Goal: Book appointment/travel/reservation

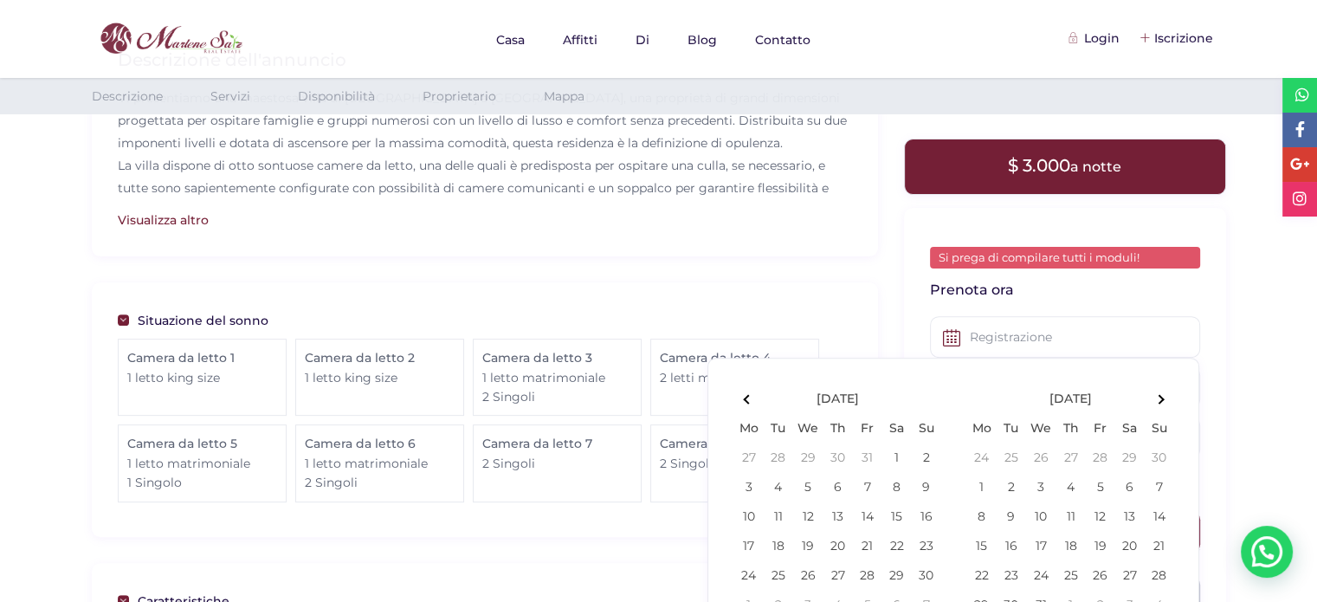
click at [1163, 394] on th at bounding box center [1158, 398] width 29 height 29
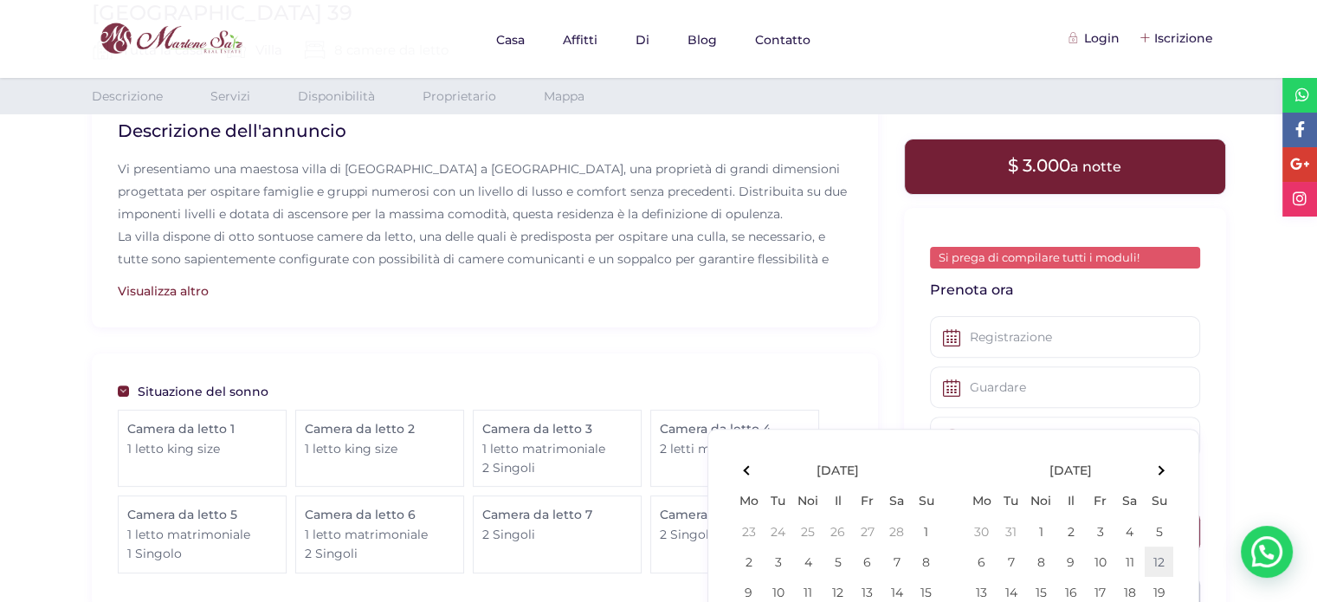
scroll to position [639, 0]
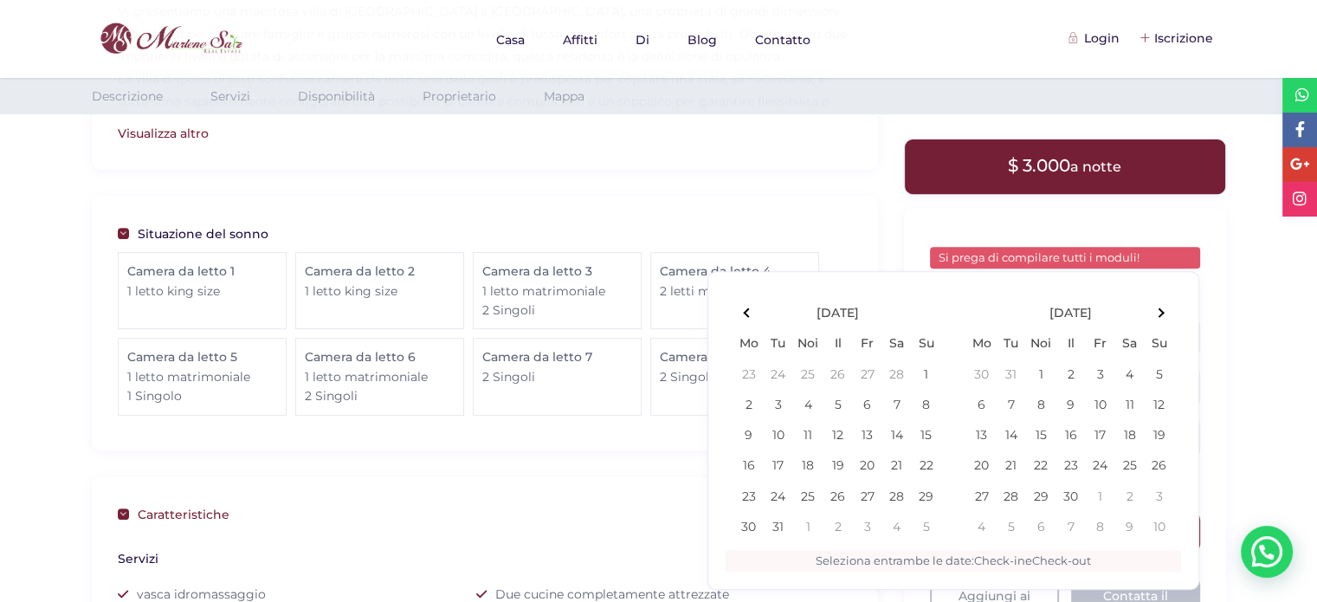
click at [512, 518] on link "Caratteristiche" at bounding box center [485, 513] width 734 height 22
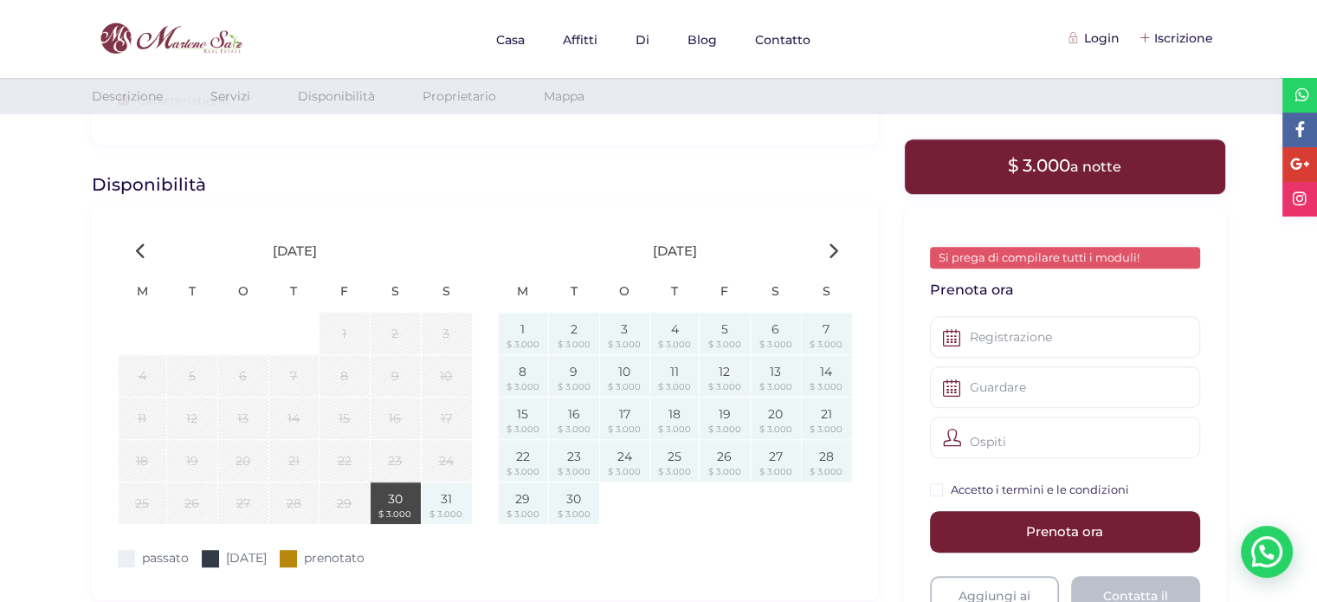
scroll to position [1072, 0]
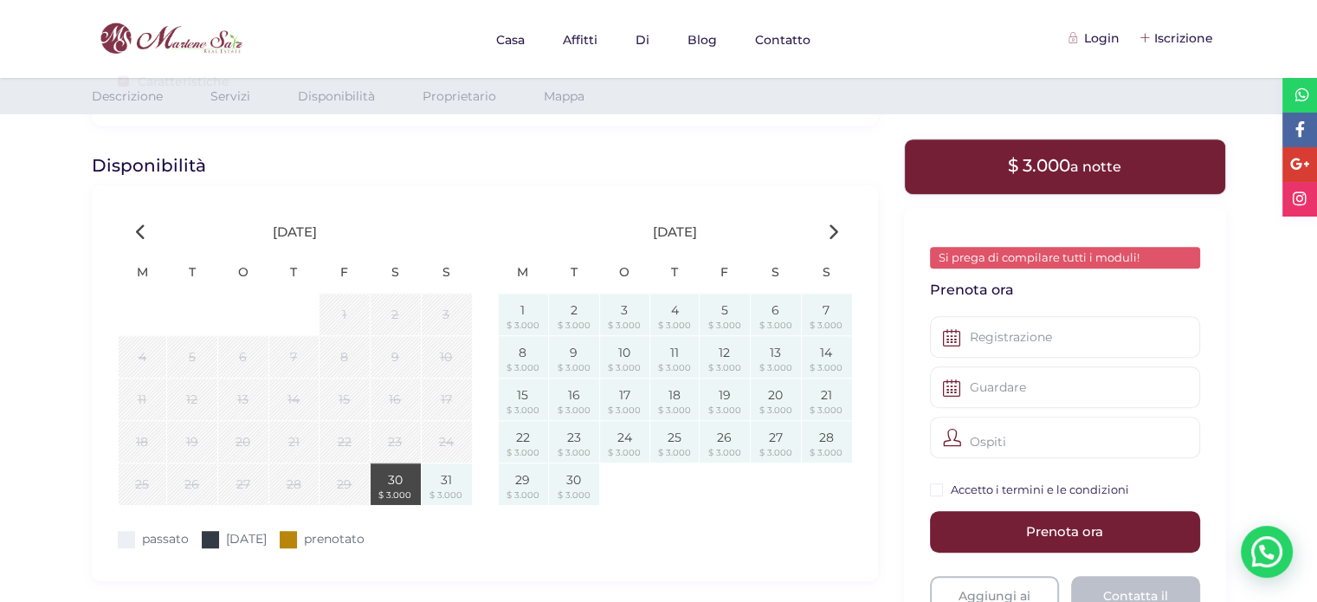
click at [830, 221] on div "[DATE]" at bounding box center [675, 232] width 380 height 42
click at [834, 227] on icon at bounding box center [833, 231] width 10 height 16
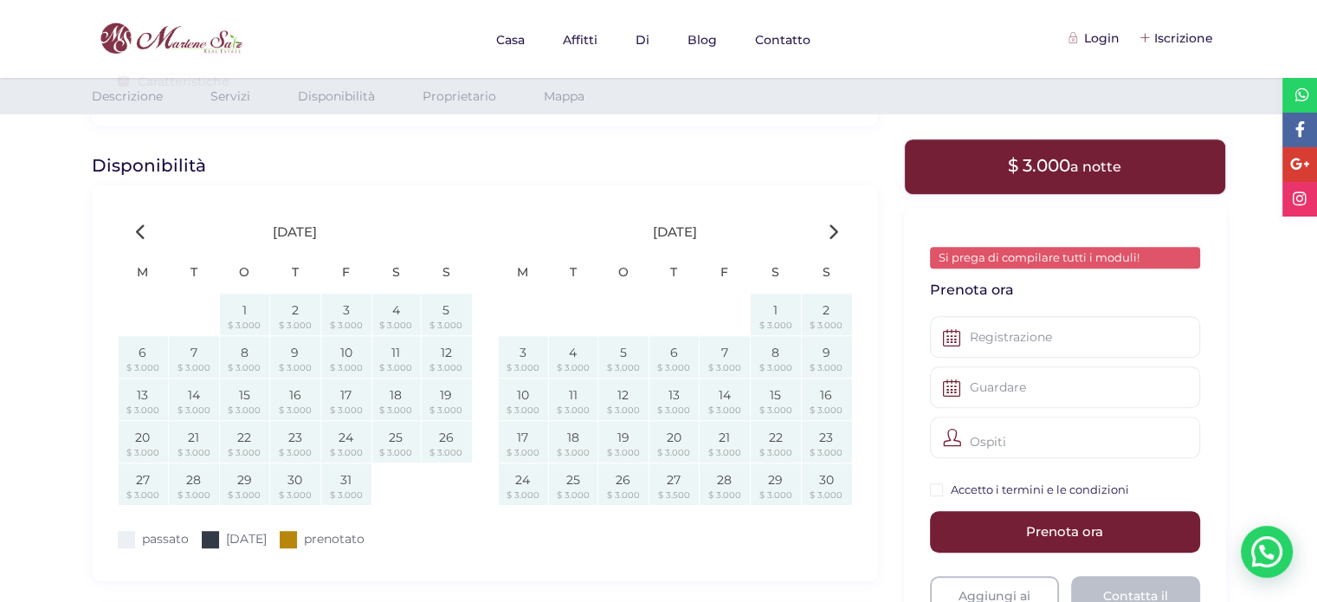
click at [834, 227] on icon at bounding box center [833, 231] width 10 height 16
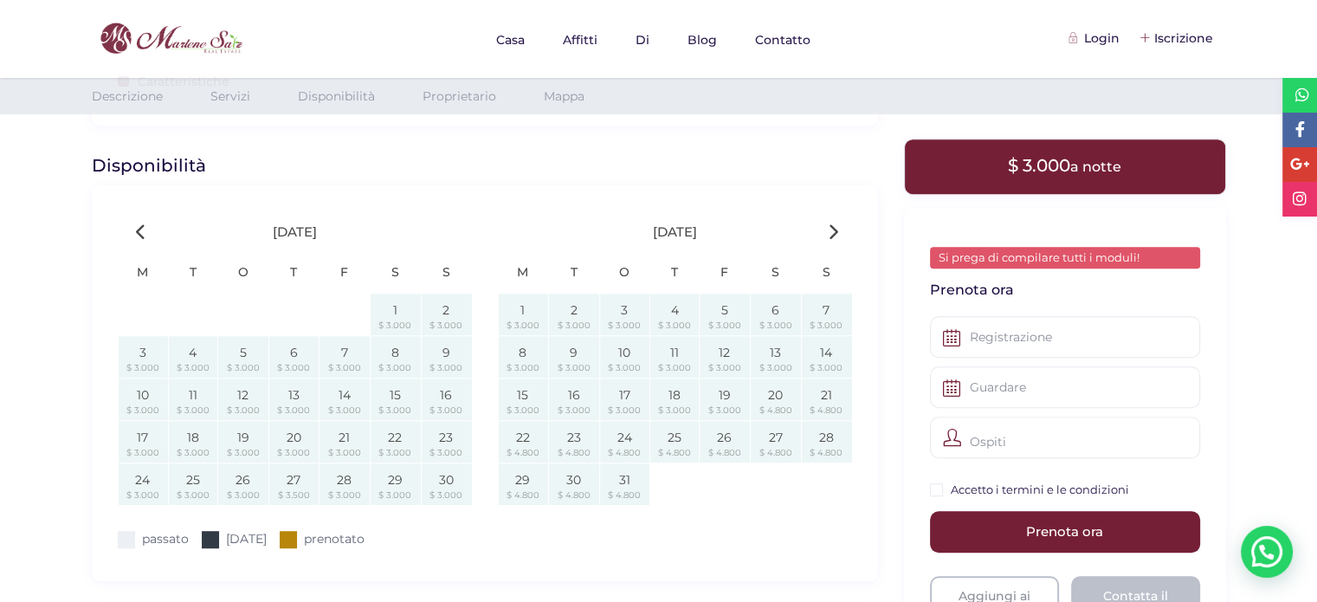
click at [826, 236] on div "[DATE]" at bounding box center [675, 232] width 380 height 42
click at [835, 230] on icon at bounding box center [833, 231] width 10 height 16
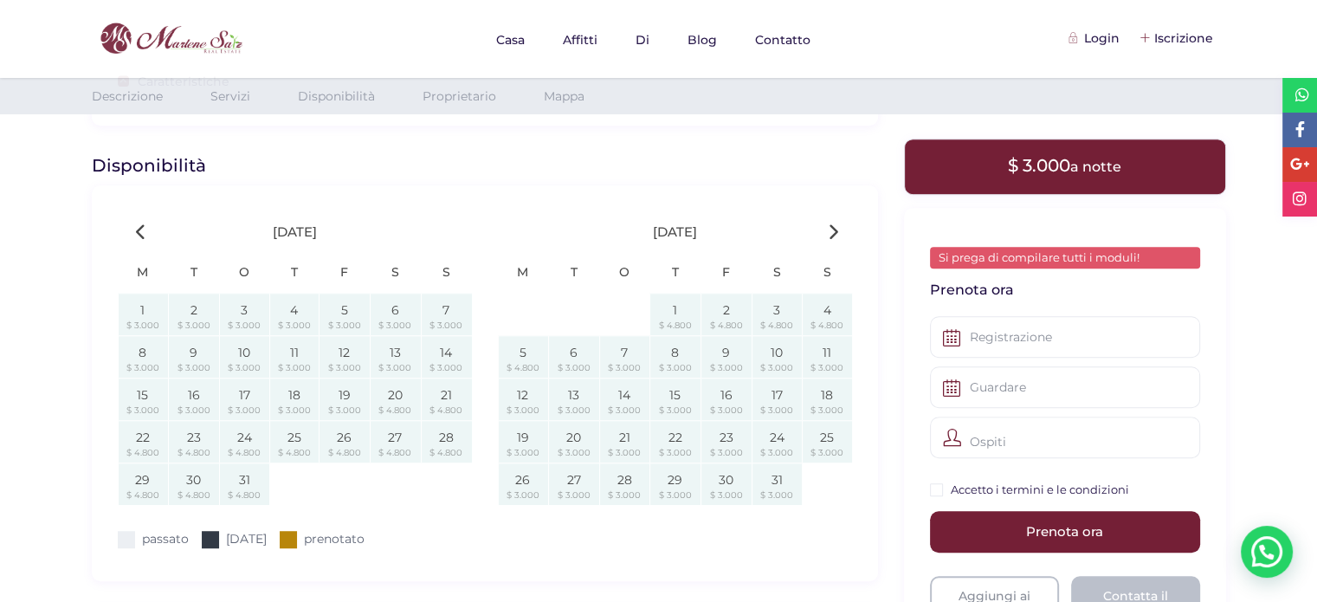
click at [835, 230] on icon at bounding box center [833, 231] width 10 height 16
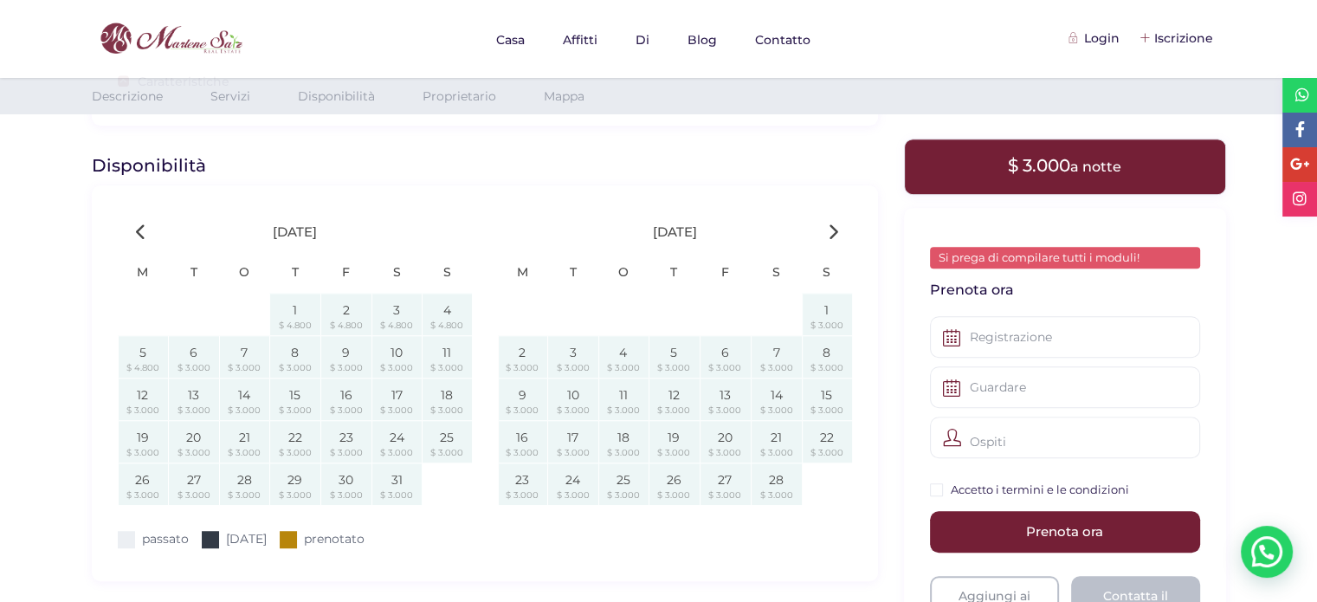
click at [142, 228] on icon at bounding box center [141, 231] width 10 height 16
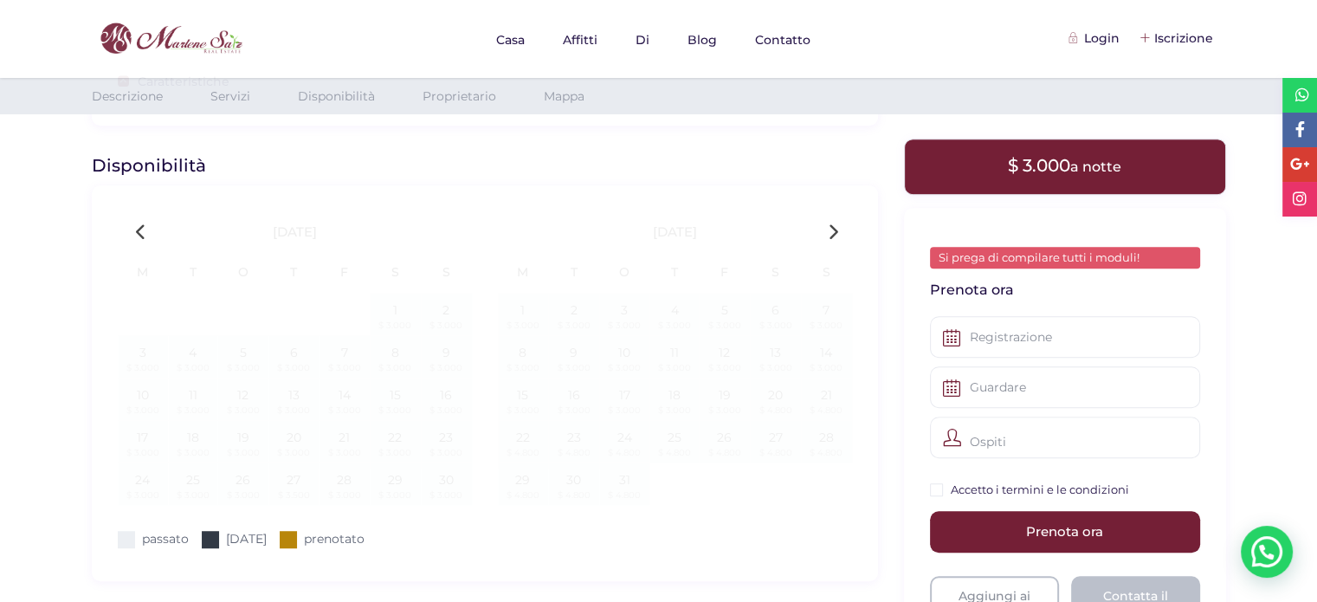
click at [141, 228] on icon at bounding box center [141, 231] width 10 height 16
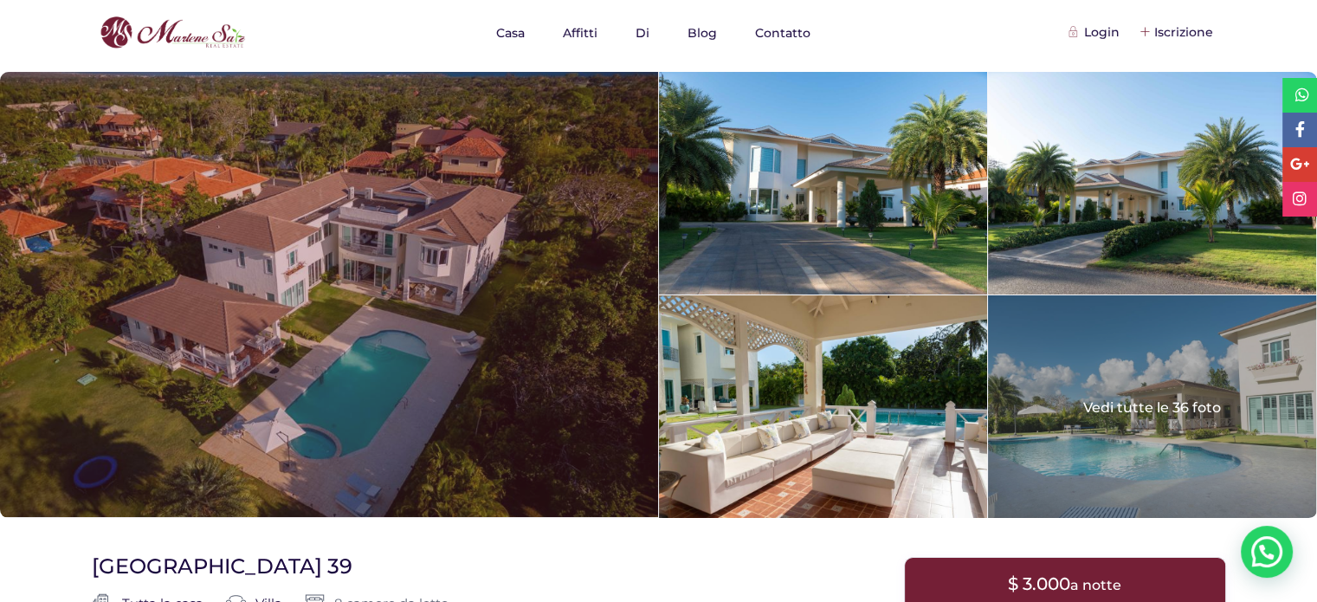
scroll to position [0, 0]
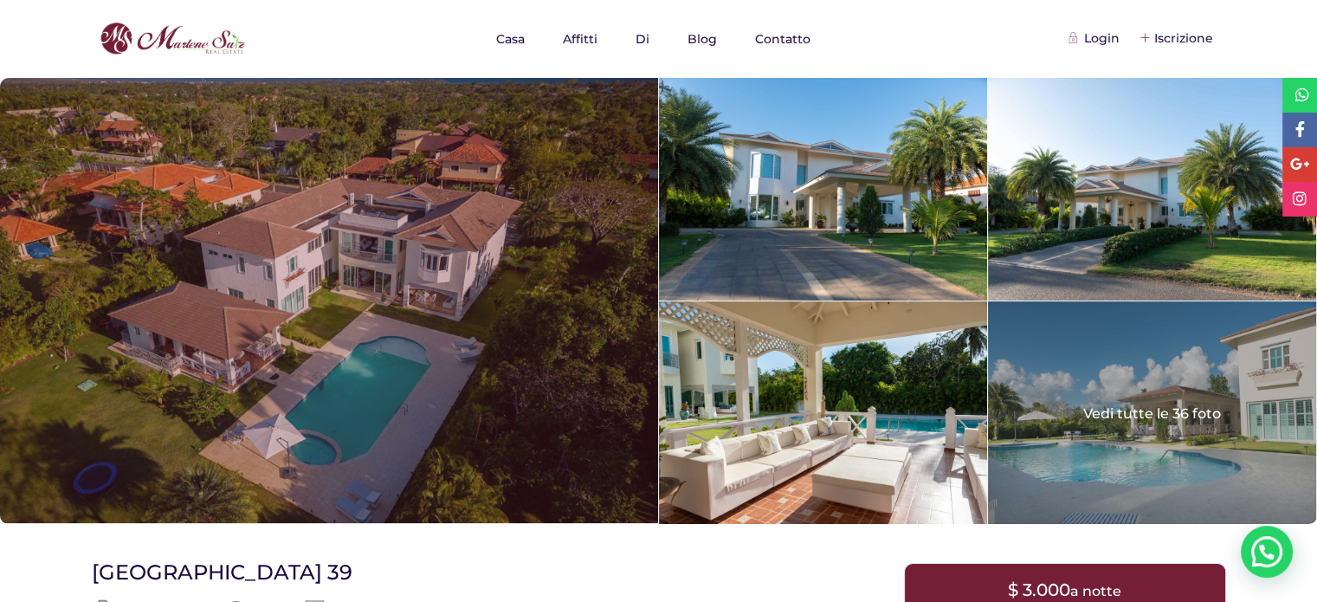
click at [371, 265] on div at bounding box center [328, 300] width 657 height 445
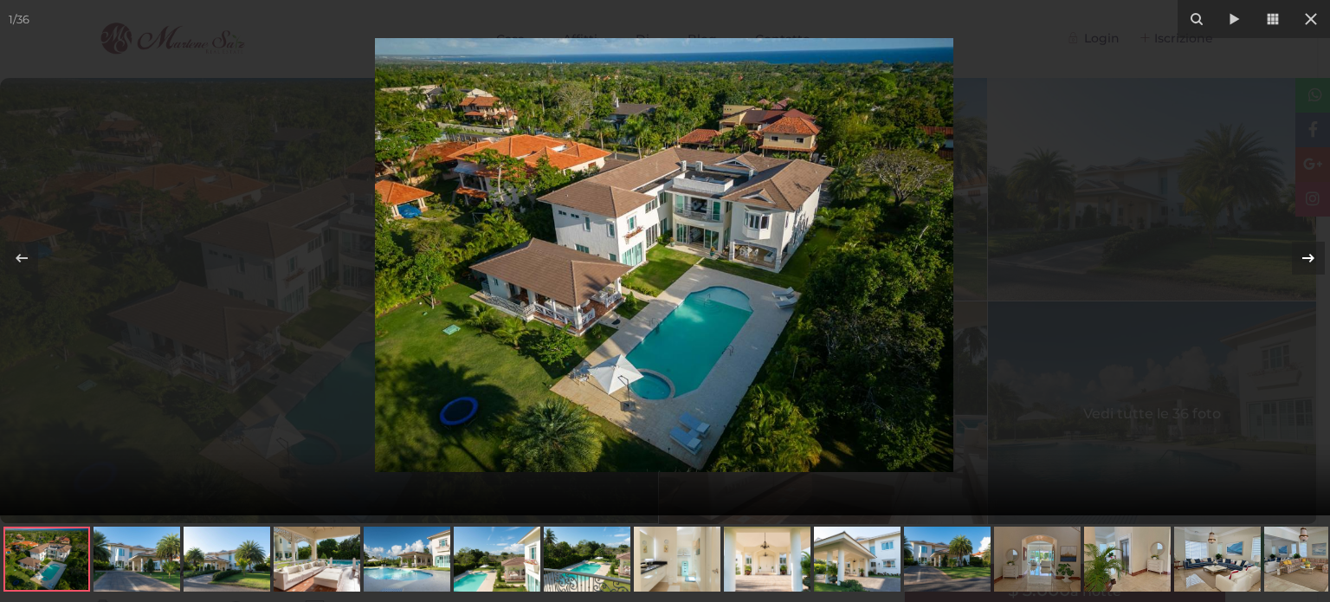
click at [1317, 265] on icon at bounding box center [1308, 258] width 21 height 21
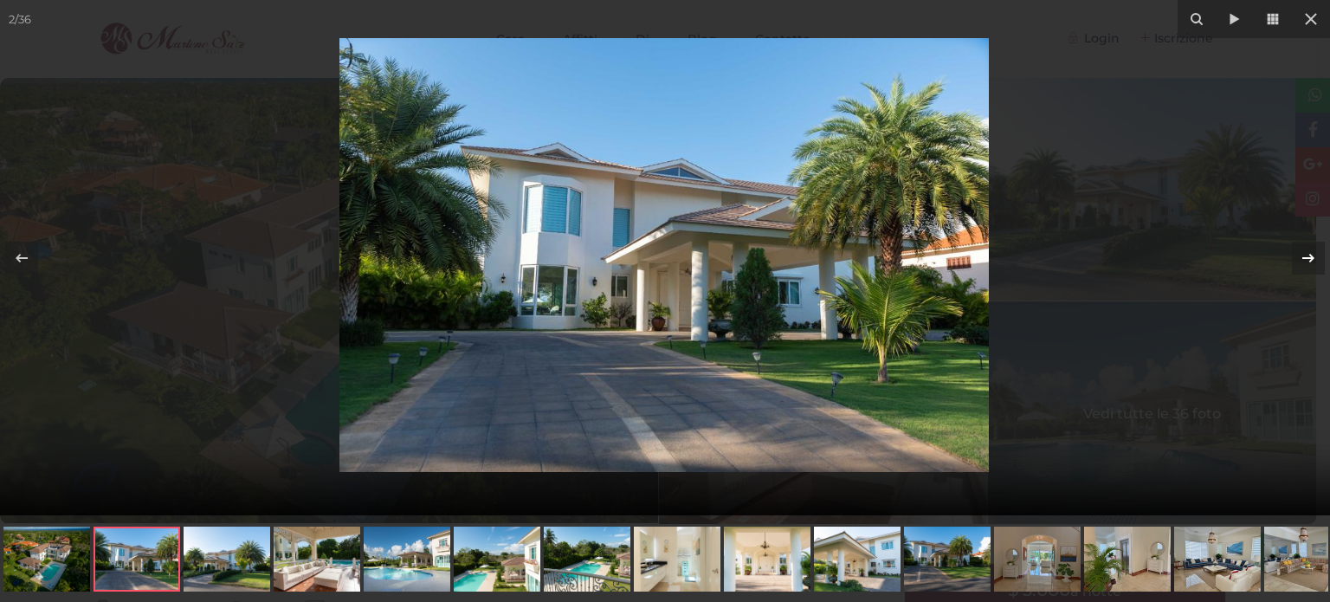
click at [1317, 265] on icon at bounding box center [1308, 258] width 21 height 21
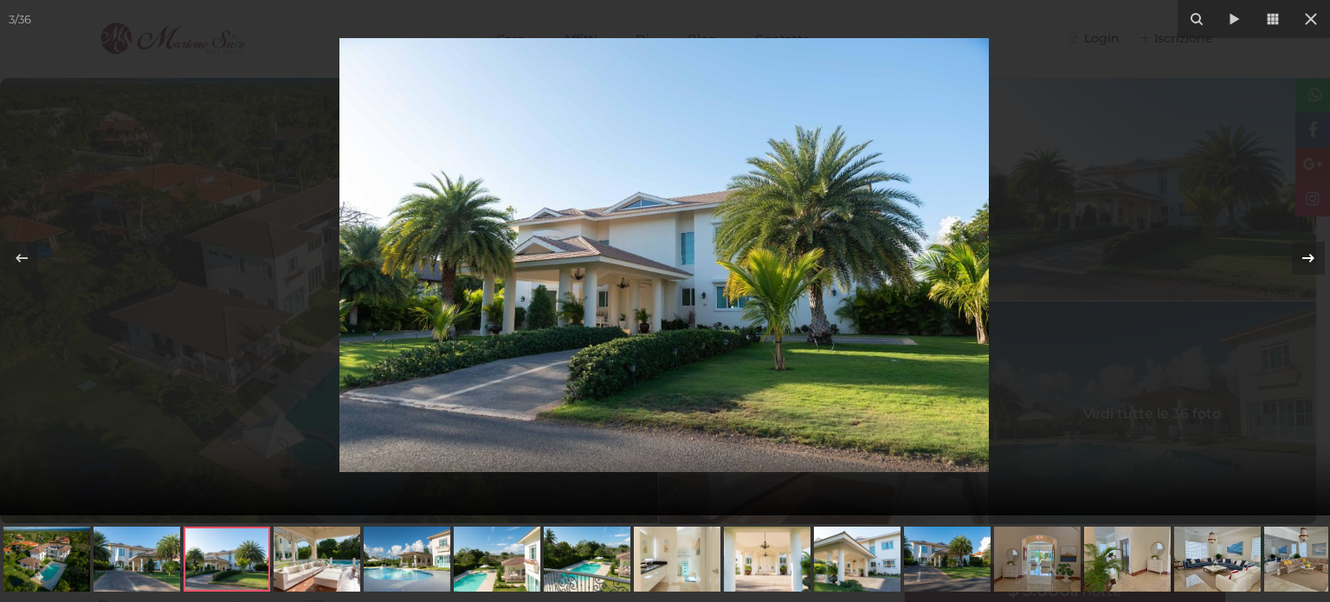
click at [1317, 265] on icon at bounding box center [1308, 258] width 21 height 21
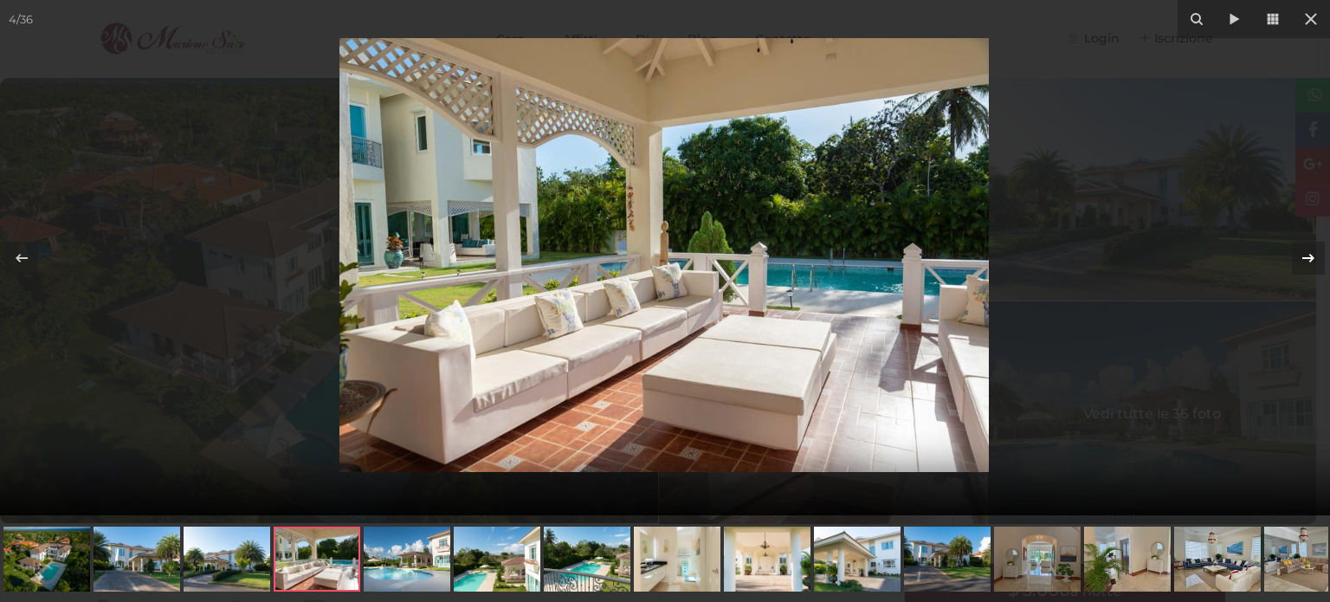
click at [1317, 265] on icon at bounding box center [1308, 258] width 21 height 21
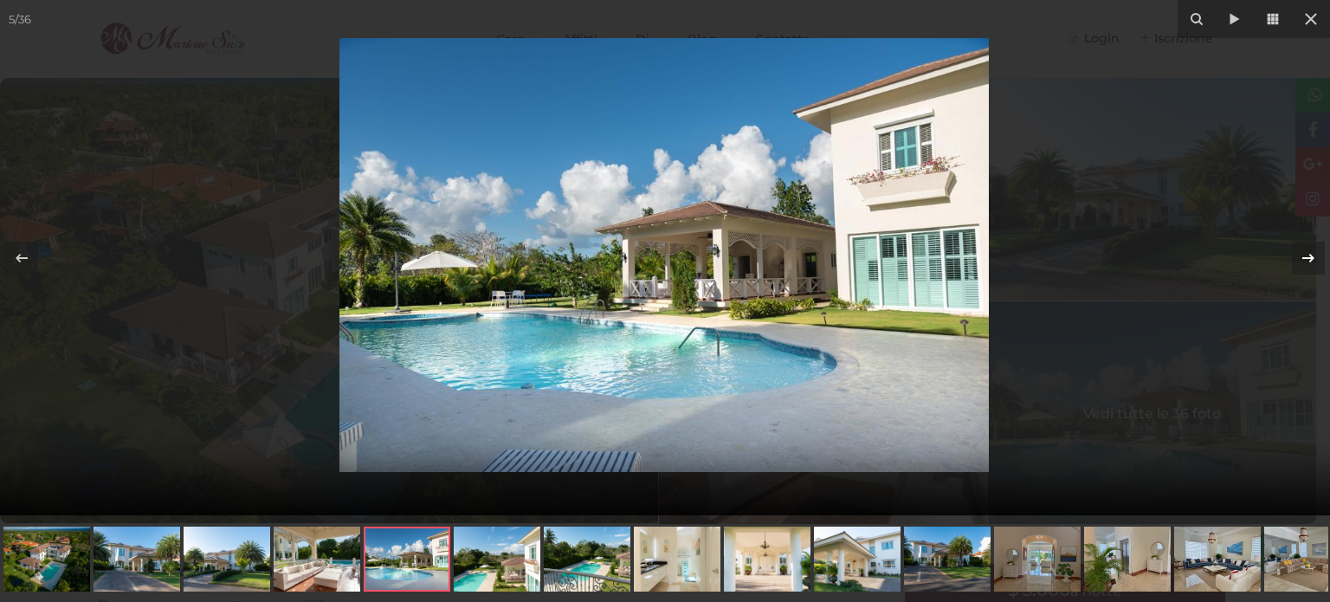
click at [1317, 265] on icon at bounding box center [1308, 258] width 21 height 21
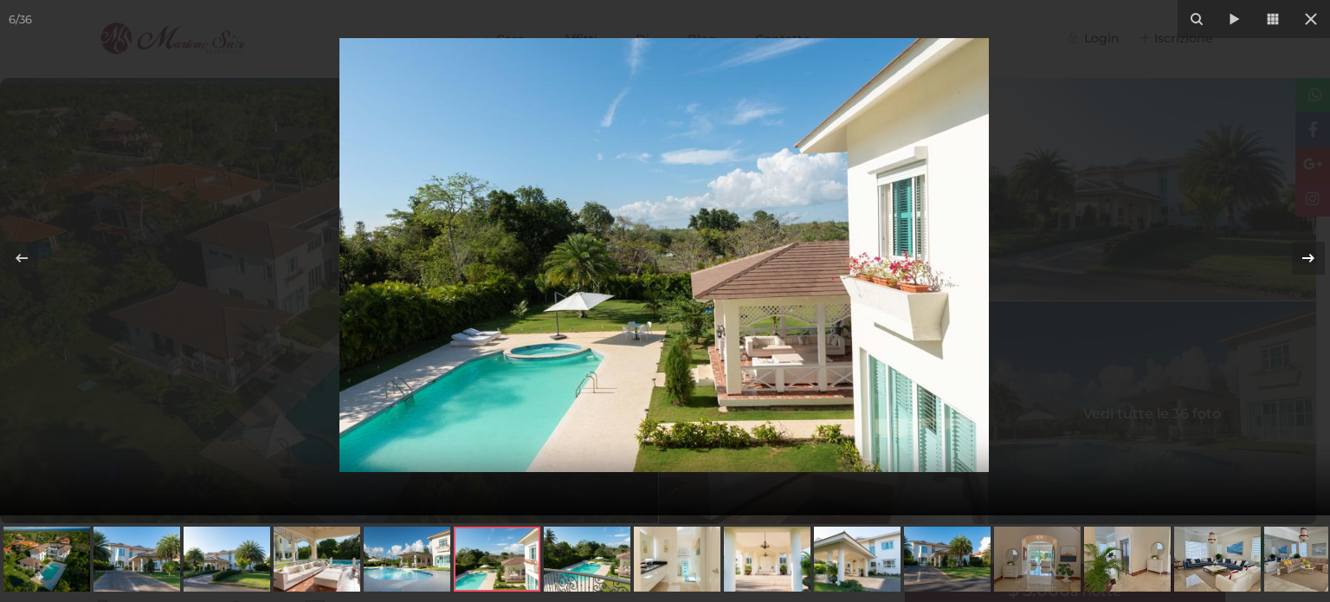
click at [1317, 265] on icon at bounding box center [1308, 258] width 21 height 21
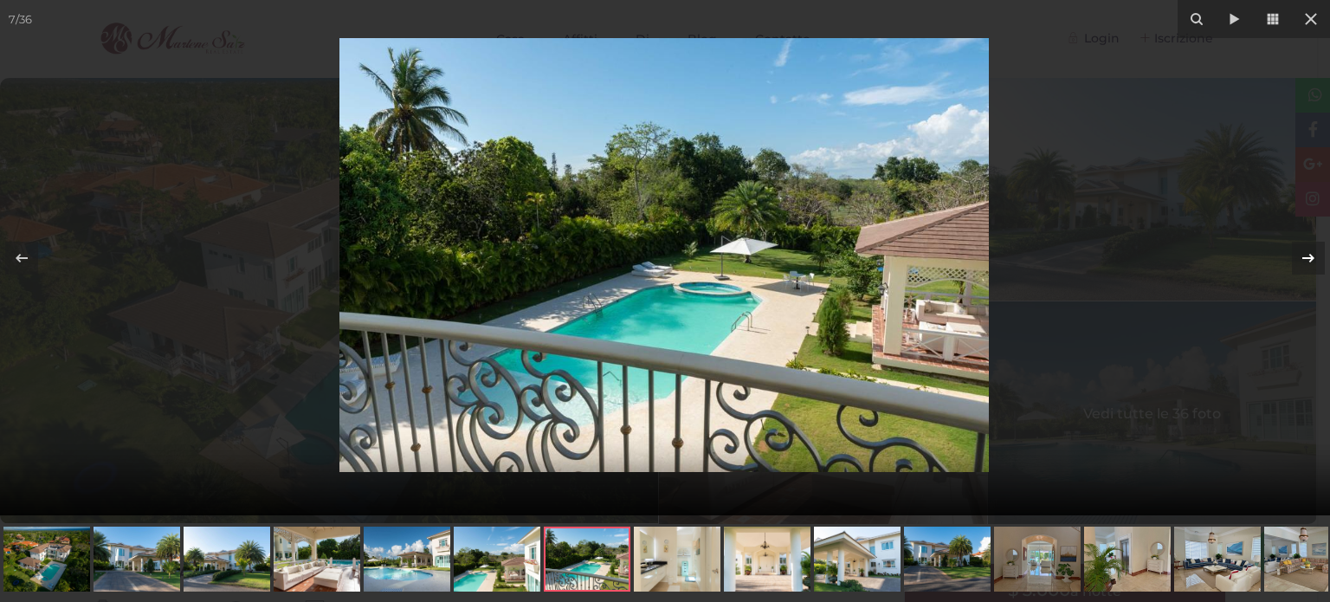
click at [1317, 265] on icon at bounding box center [1308, 258] width 21 height 21
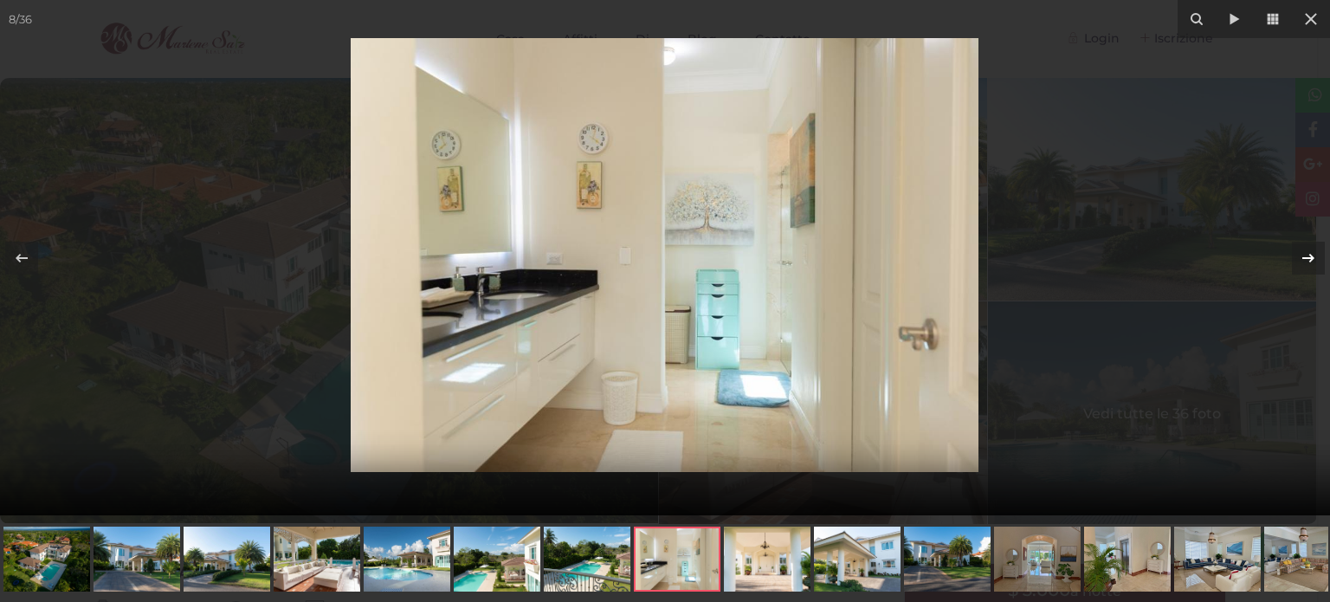
drag, startPoint x: 528, startPoint y: 271, endPoint x: 1310, endPoint y: 253, distance: 781.5
click at [1310, 253] on icon at bounding box center [1308, 258] width 21 height 21
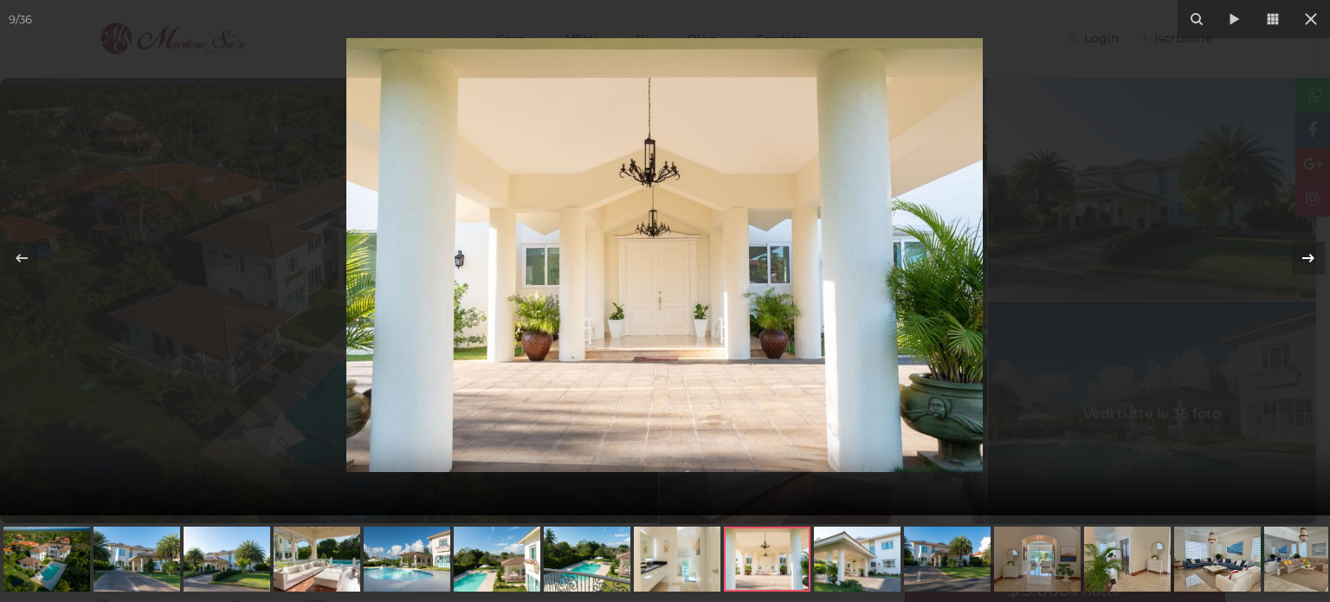
click at [1310, 253] on icon at bounding box center [1308, 258] width 21 height 21
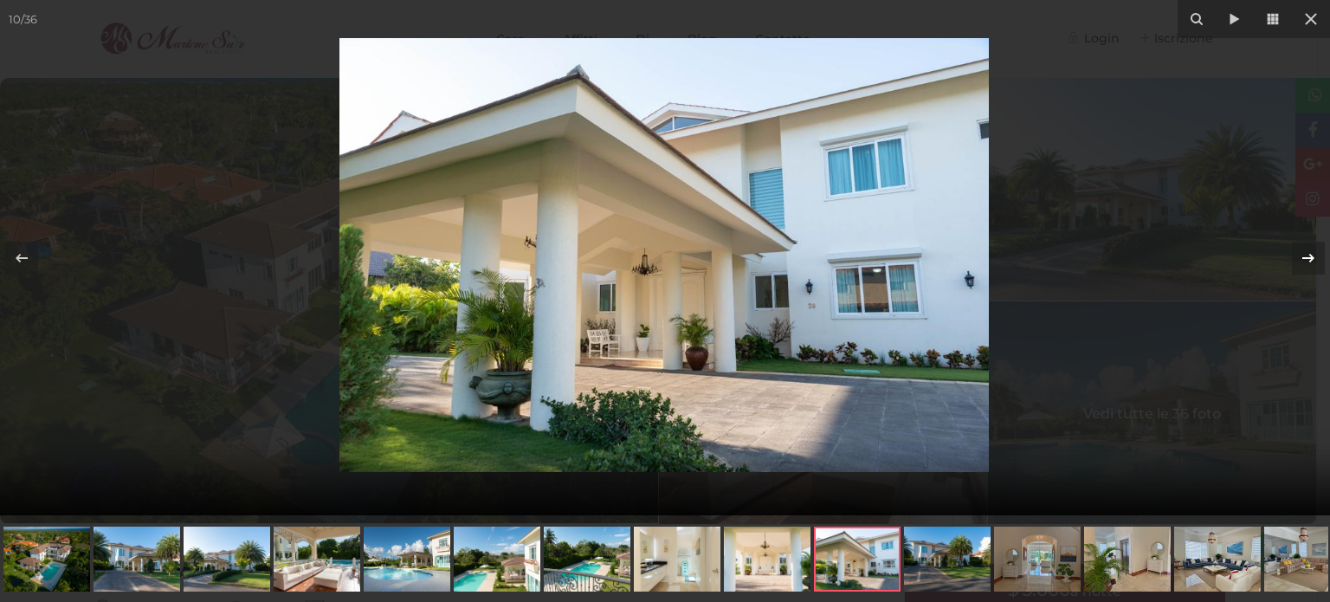
click at [1310, 253] on icon at bounding box center [1308, 258] width 21 height 21
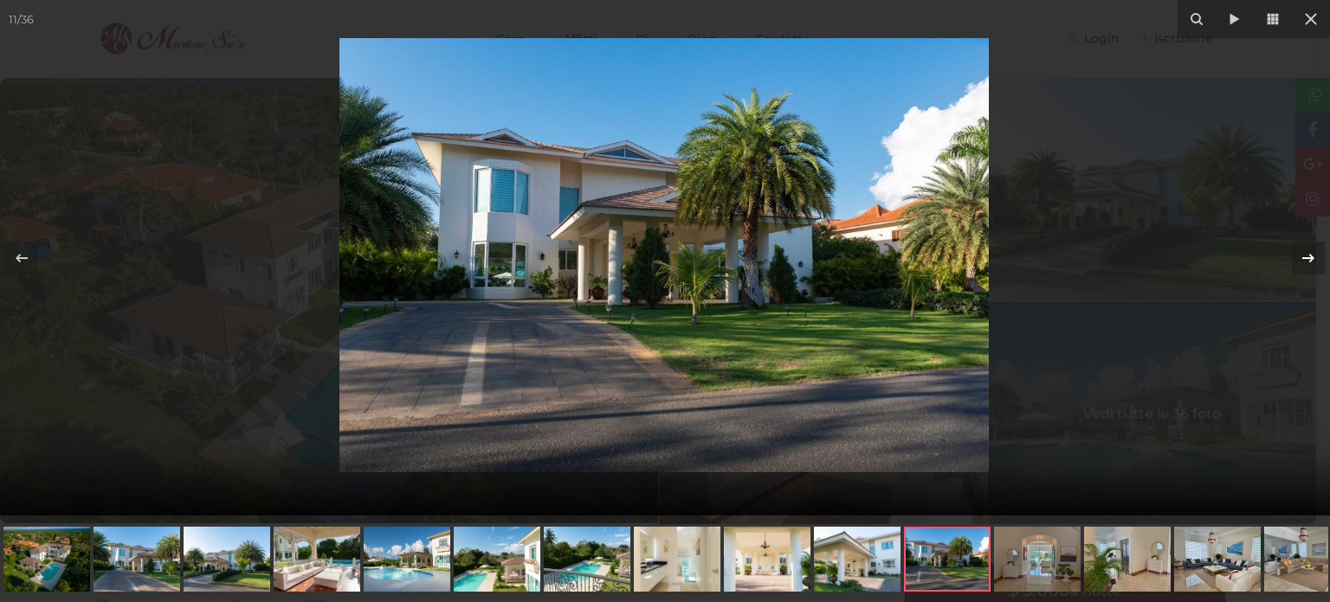
click at [1310, 253] on icon at bounding box center [1308, 258] width 21 height 21
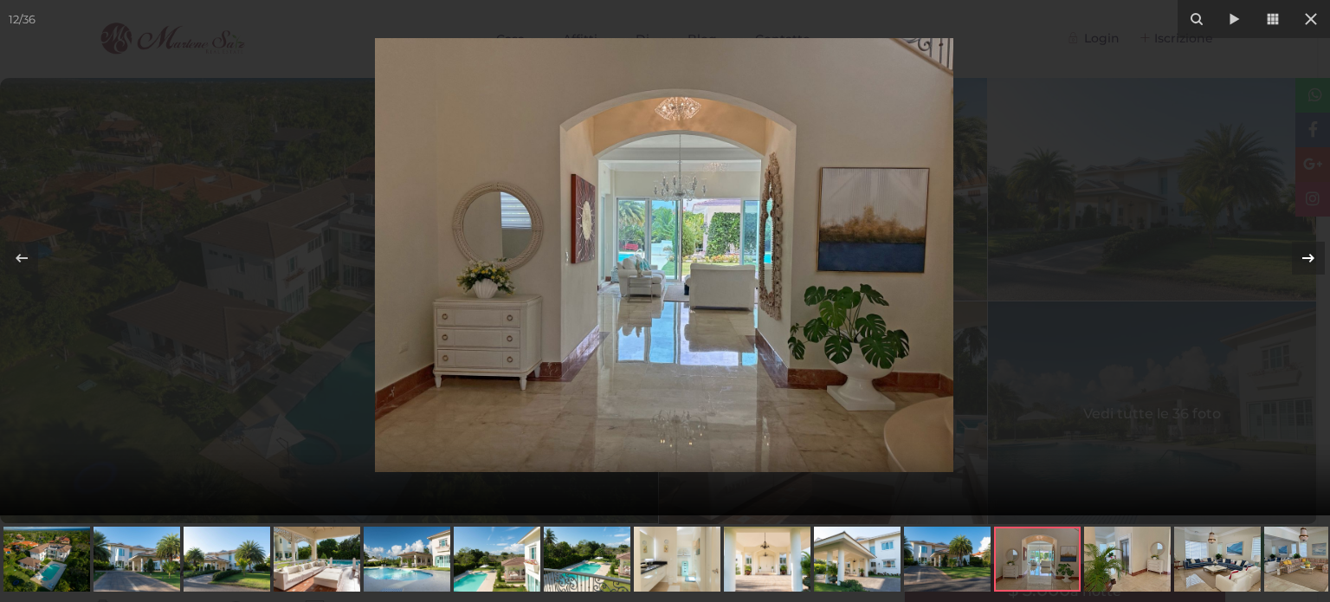
click at [1310, 253] on icon at bounding box center [1308, 258] width 21 height 21
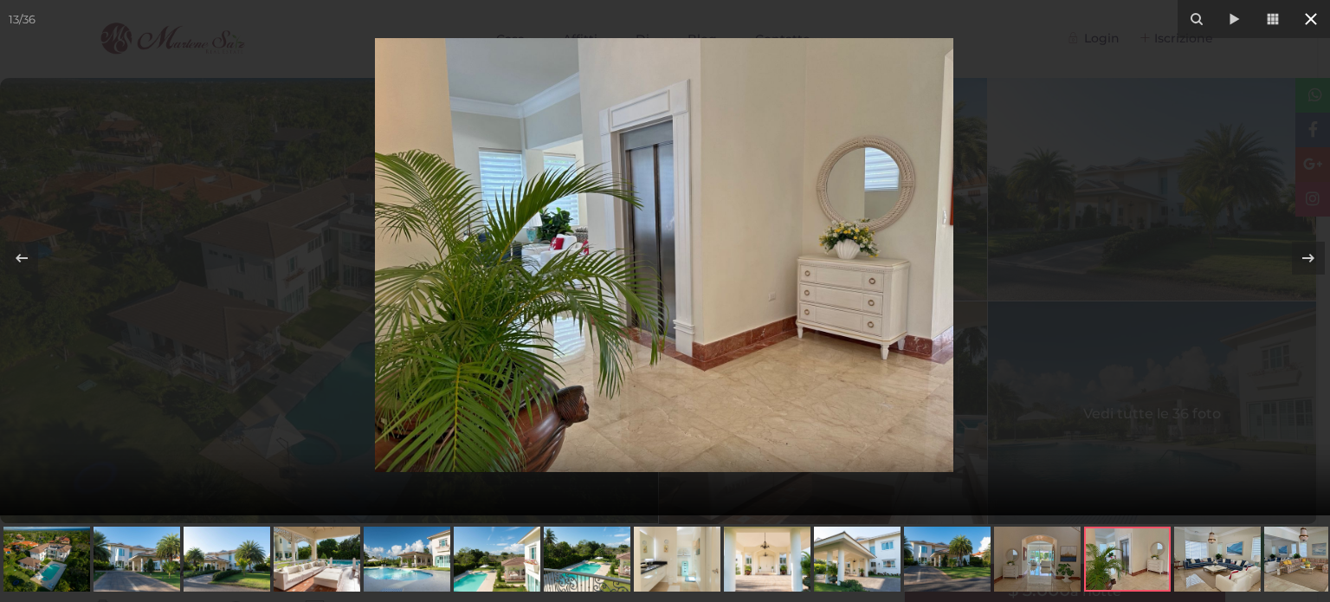
click at [1317, 22] on icon at bounding box center [1311, 19] width 21 height 21
